Goal: Task Accomplishment & Management: Manage account settings

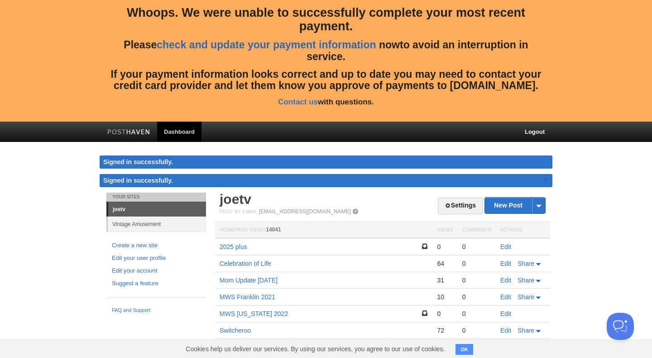
click at [253, 47] on link "check and update your payment information" at bounding box center [266, 45] width 219 height 12
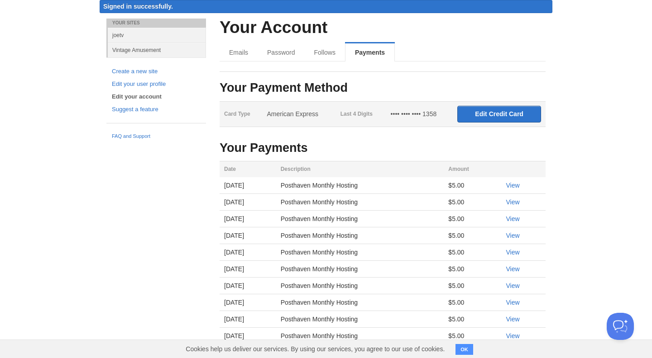
scroll to position [157, 0]
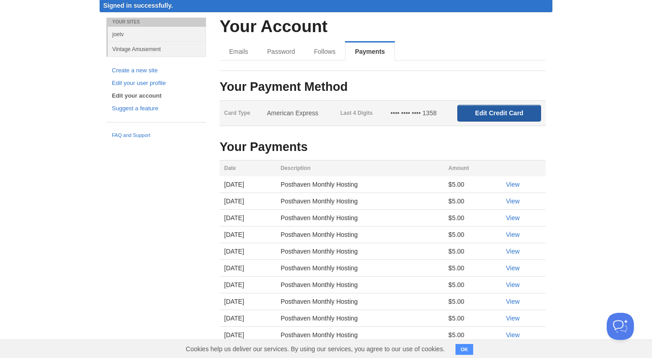
click at [480, 112] on input "Edit Credit Card" at bounding box center [499, 113] width 84 height 17
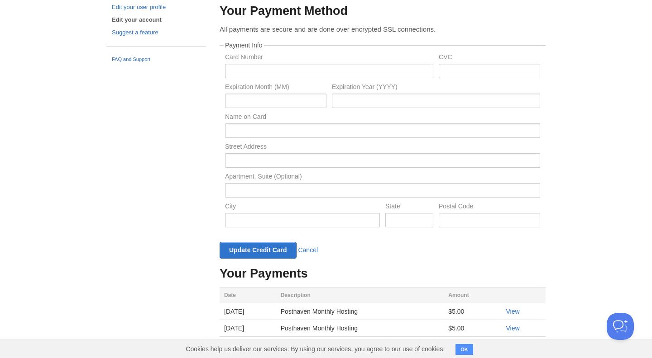
scroll to position [232, 0]
click at [235, 73] on input "text" at bounding box center [329, 72] width 208 height 14
paste input "[CREDIT_CARD_NUMBER]"
type input "[CREDIT_CARD_NUMBER]"
click at [454, 73] on input "text" at bounding box center [488, 72] width 101 height 14
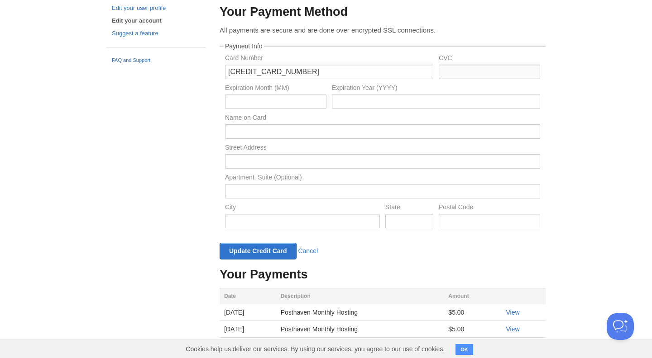
paste input "042"
type input "042"
click at [234, 103] on input "text" at bounding box center [275, 102] width 101 height 14
type input "02"
click at [361, 102] on input "text" at bounding box center [436, 102] width 208 height 14
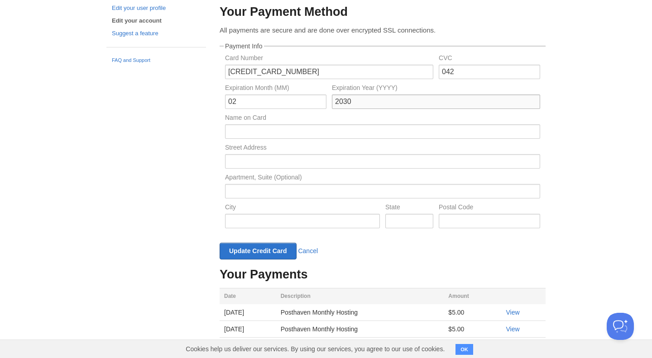
type input "2030"
click at [264, 133] on input "text" at bounding box center [382, 131] width 315 height 14
type input "[PERSON_NAME]"
click at [248, 160] on input "text" at bounding box center [382, 161] width 315 height 14
type input "[STREET_ADDRESS]"
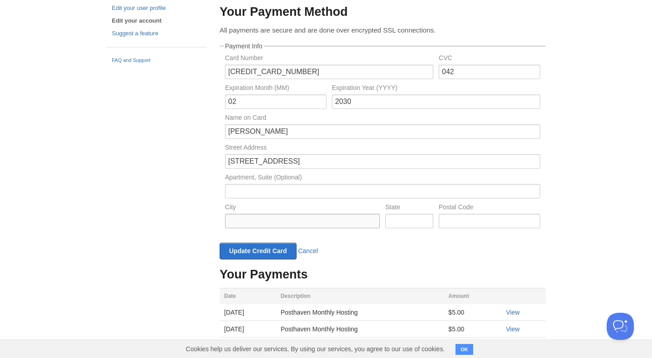
click at [248, 223] on input "text" at bounding box center [302, 221] width 155 height 14
type input "[GEOGRAPHIC_DATA]"
click at [409, 218] on input "text" at bounding box center [409, 221] width 48 height 14
type input "ct"
click at [468, 222] on input "text" at bounding box center [488, 221] width 101 height 14
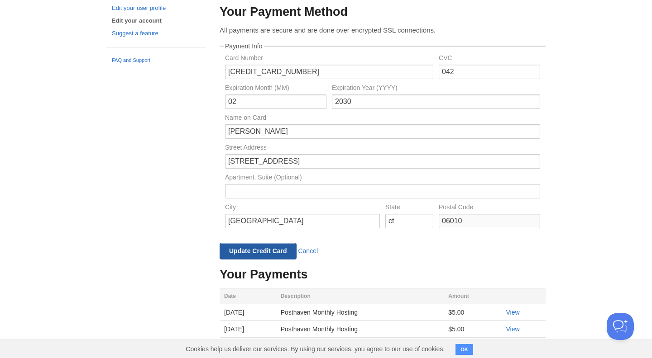
type input "06010"
click at [240, 251] on input "Update Credit Card" at bounding box center [257, 251] width 77 height 17
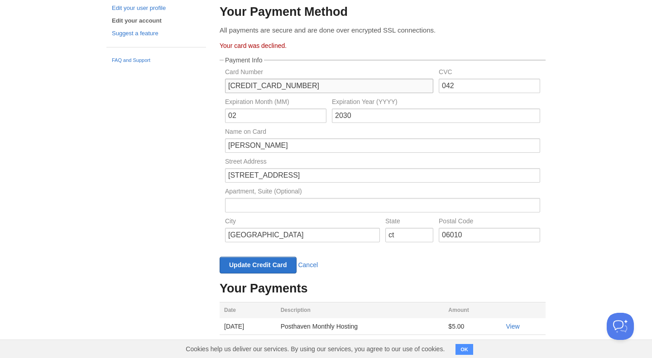
click at [307, 87] on input "[CREDIT_CARD_NUMBER]" at bounding box center [329, 86] width 208 height 14
paste input "[CREDIT_CARD_NUMBER]"
type input "[CREDIT_CARD_NUMBER]"
click at [465, 85] on input "042" at bounding box center [488, 86] width 101 height 14
paste input "868"
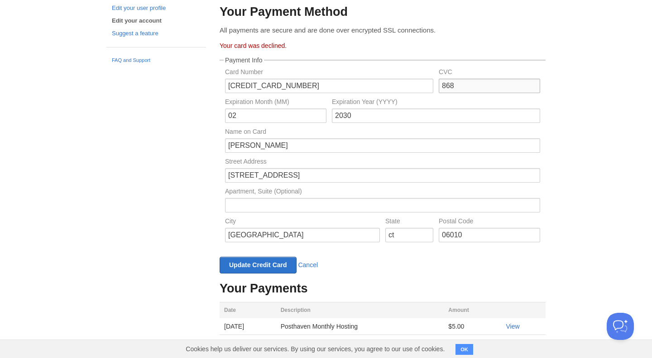
type input "868"
click at [241, 116] on input "02" at bounding box center [275, 116] width 101 height 14
type input "0"
type input "09"
click at [367, 119] on input "2030" at bounding box center [436, 116] width 208 height 14
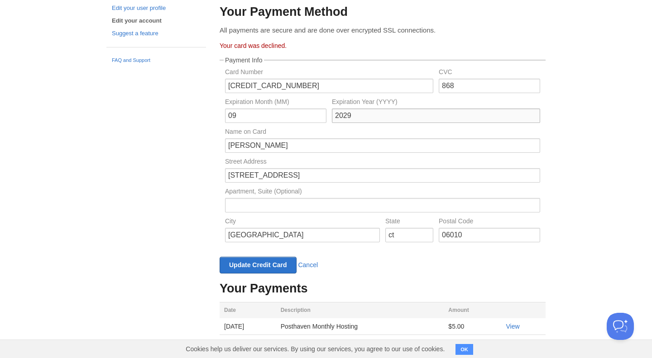
type input "2029"
click at [230, 265] on input "Update Credit Card" at bounding box center [257, 265] width 77 height 17
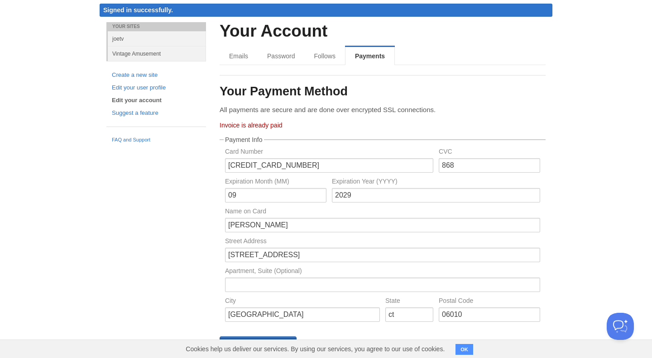
scroll to position [0, 0]
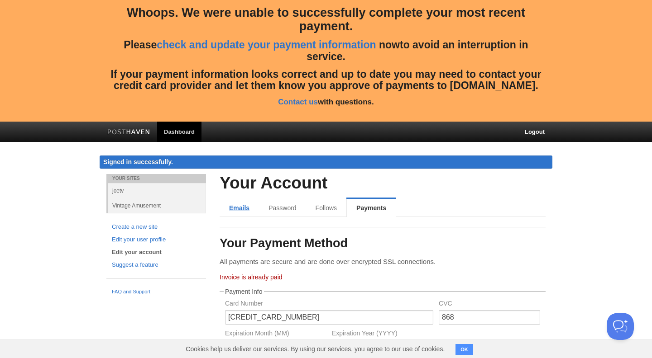
click at [237, 208] on link "Emails" at bounding box center [238, 208] width 39 height 18
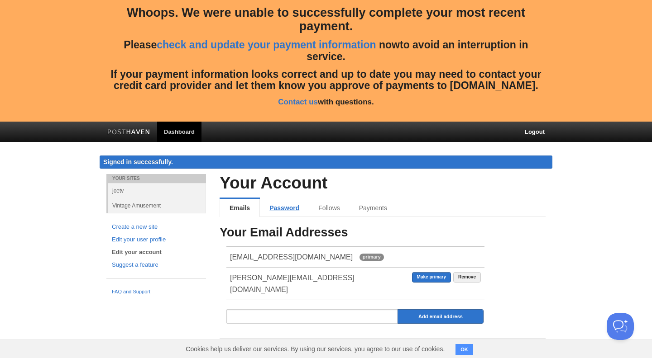
click at [274, 208] on link "Password" at bounding box center [284, 208] width 49 height 18
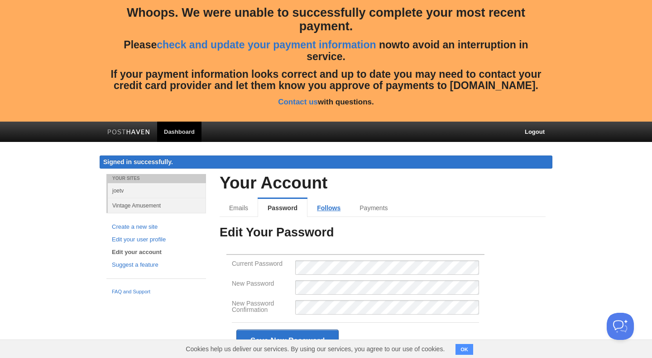
click at [322, 205] on link "Follows" at bounding box center [328, 208] width 43 height 18
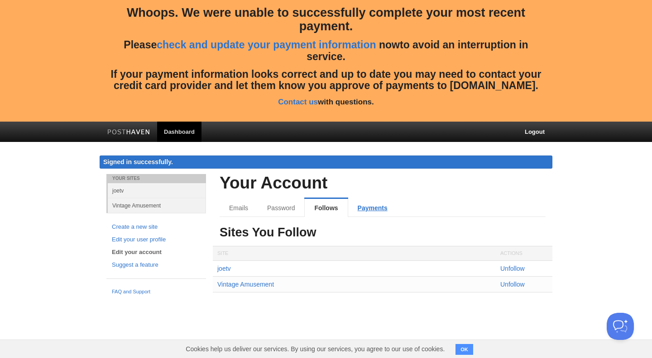
click at [373, 207] on link "Payments" at bounding box center [372, 208] width 49 height 18
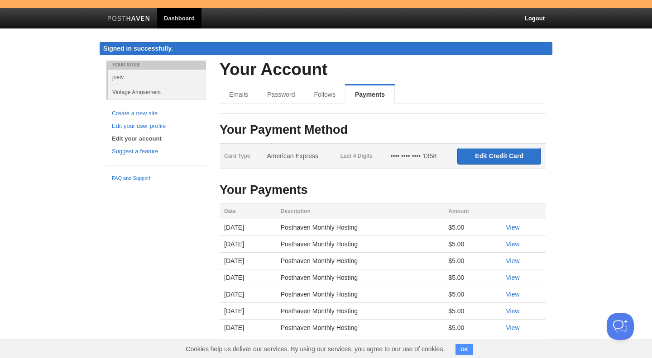
scroll to position [130, 0]
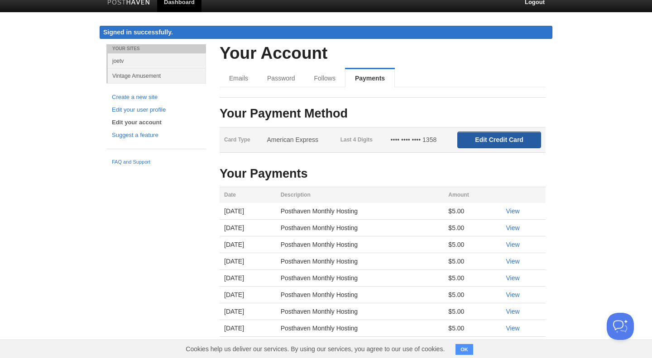
click at [486, 140] on input "Edit Credit Card" at bounding box center [499, 140] width 84 height 17
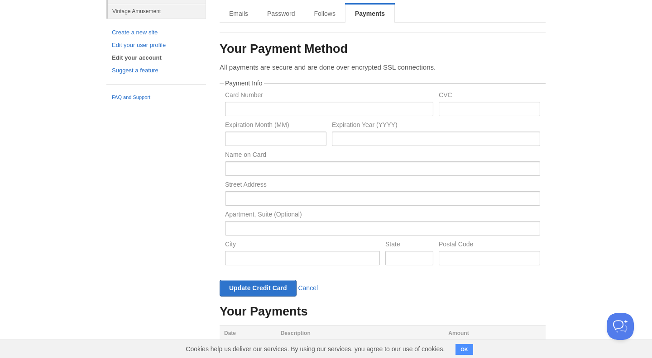
scroll to position [210, 0]
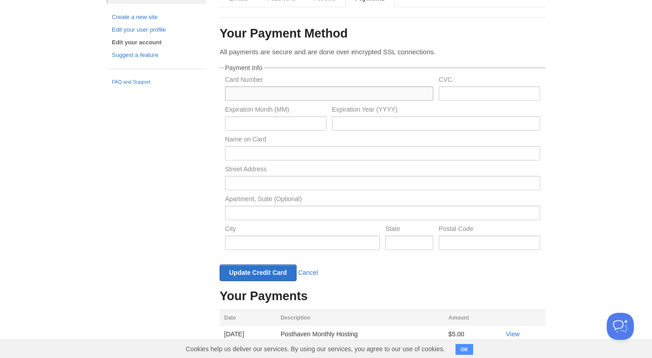
click at [254, 93] on input "text" at bounding box center [329, 93] width 208 height 14
paste input "[CREDIT_CARD_NUMBER]"
type input "[CREDIT_CARD_NUMBER]"
click at [460, 93] on input "text" at bounding box center [488, 93] width 101 height 14
paste input "868"
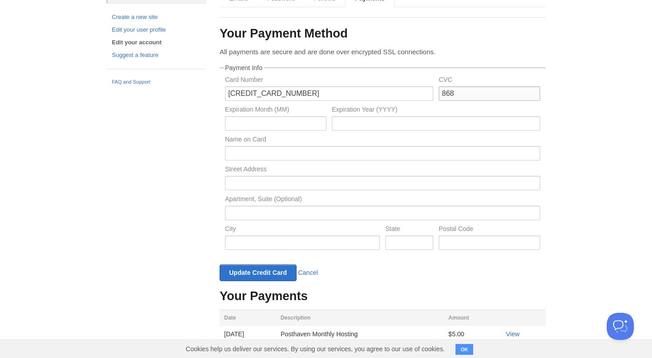
type input "868"
click at [248, 125] on input "text" at bounding box center [275, 123] width 101 height 14
type input "09"
click at [367, 122] on input "text" at bounding box center [436, 123] width 208 height 14
type input "2029"
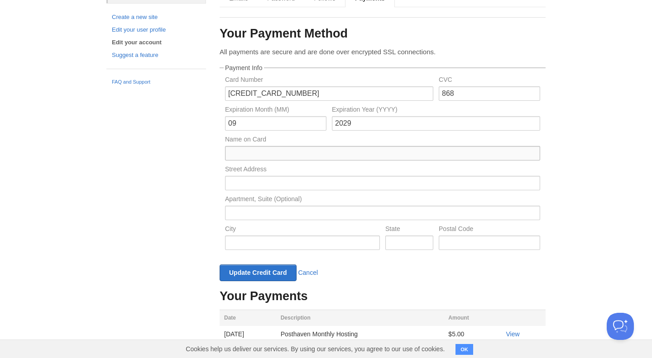
click at [251, 157] on input "text" at bounding box center [382, 153] width 315 height 14
type input "[PERSON_NAME]"
click at [235, 183] on input "text" at bounding box center [382, 183] width 315 height 14
type input "[STREET_ADDRESS]"
click at [238, 240] on input "text" at bounding box center [302, 243] width 155 height 14
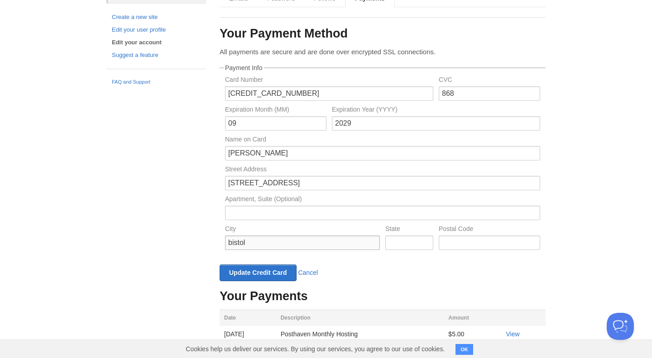
type input "bistol"
click at [414, 244] on input "text" at bounding box center [409, 243] width 48 height 14
type input "ct"
click at [475, 243] on input "text" at bounding box center [488, 243] width 101 height 14
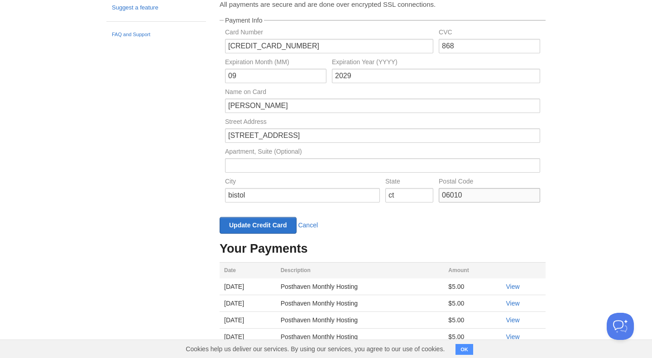
scroll to position [265, 0]
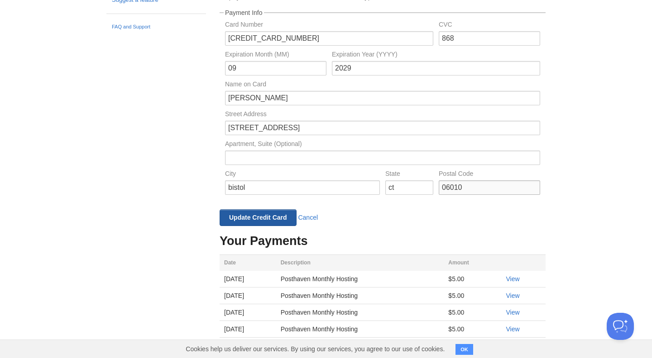
type input "06010"
click at [276, 219] on input "Update Credit Card" at bounding box center [257, 217] width 77 height 17
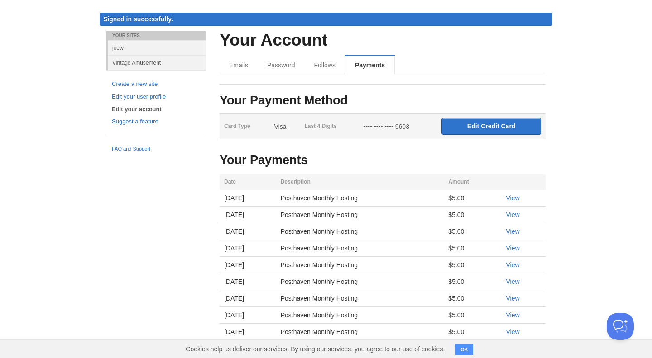
scroll to position [0, 0]
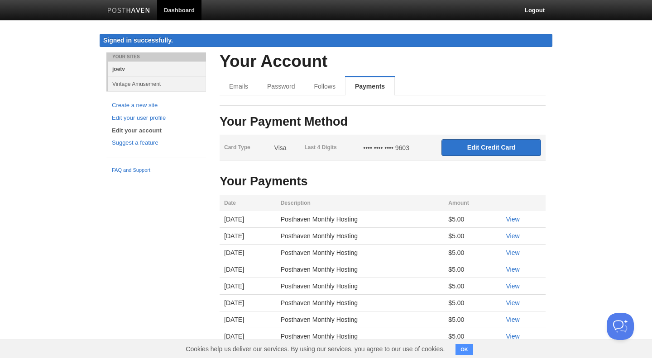
click at [147, 70] on link "joetv" at bounding box center [157, 69] width 98 height 15
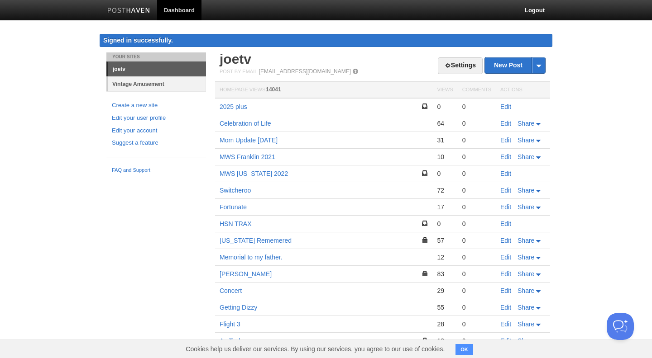
click at [150, 82] on link "Vintage Amusement" at bounding box center [157, 83] width 98 height 15
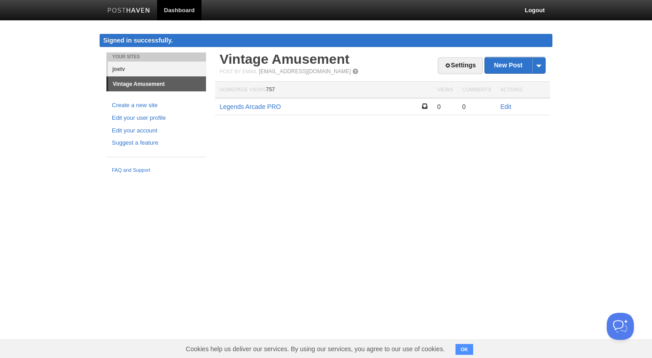
click at [135, 70] on link "joetv" at bounding box center [157, 69] width 98 height 15
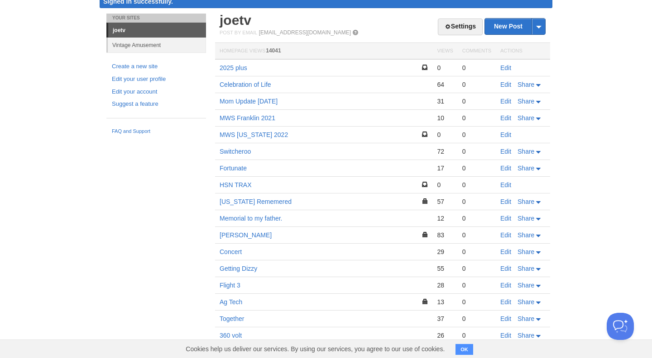
scroll to position [39, 0]
click at [229, 116] on link "MWS Franklin 2021" at bounding box center [247, 117] width 56 height 7
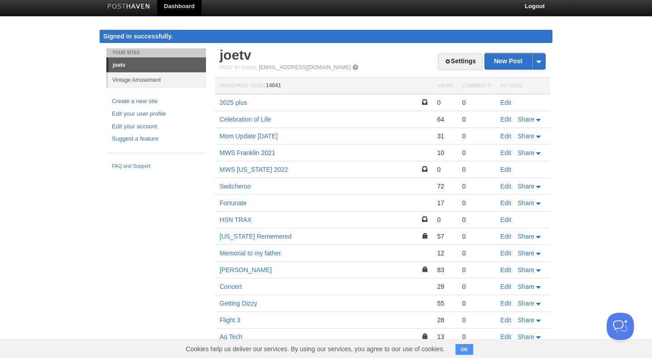
scroll to position [3, 0]
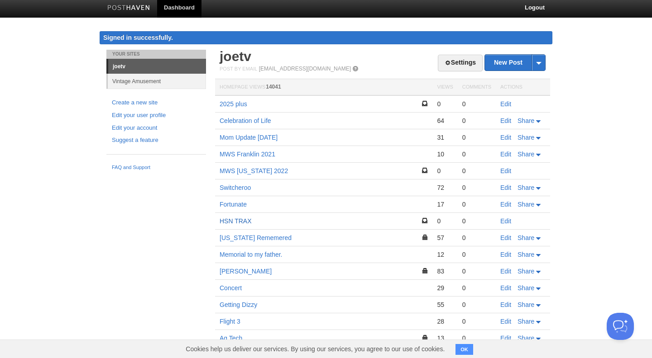
click at [228, 222] on link "HSN TRAX" at bounding box center [235, 221] width 32 height 7
click at [243, 107] on link "2025 plus" at bounding box center [233, 103] width 28 height 7
click at [263, 172] on link "MWS [US_STATE] 2022" at bounding box center [253, 170] width 68 height 7
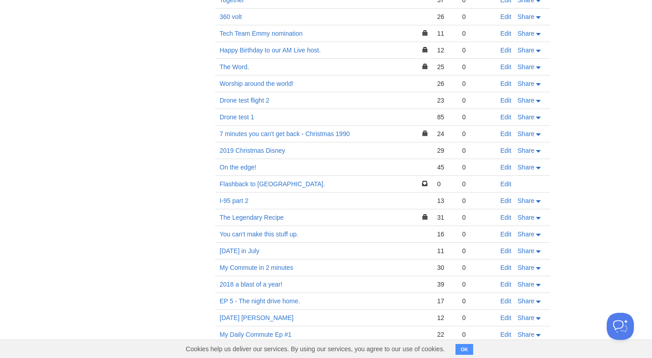
scroll to position [377, 0]
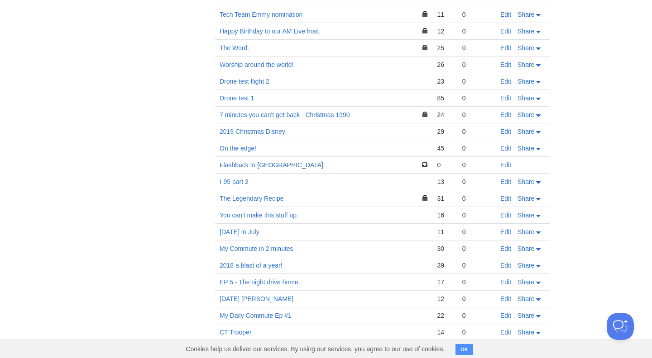
click at [233, 166] on link "Flashback to [GEOGRAPHIC_DATA]." at bounding box center [271, 165] width 105 height 7
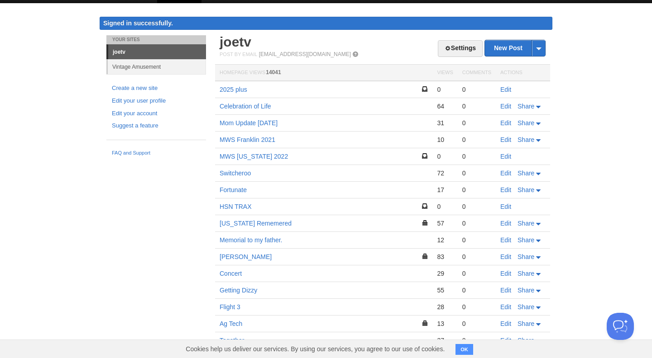
scroll to position [17, 0]
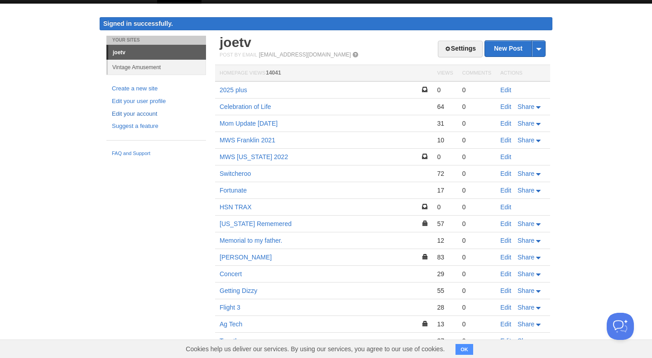
click at [154, 115] on link "Edit your account" at bounding box center [156, 115] width 89 height 10
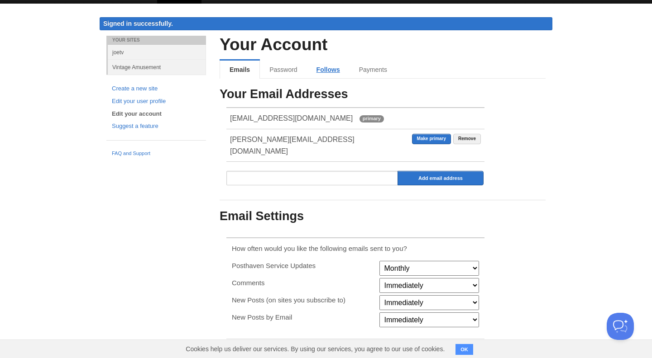
click at [329, 68] on link "Follows" at bounding box center [328, 70] width 43 height 18
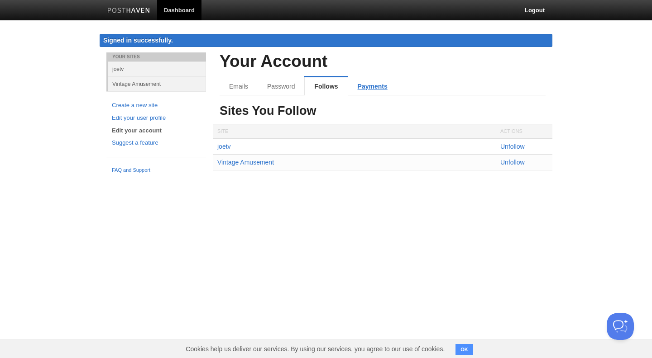
click at [364, 81] on link "Payments" at bounding box center [372, 86] width 49 height 18
